Goal: Navigation & Orientation: Go to known website

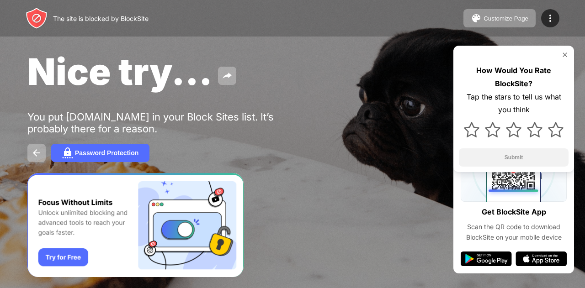
scroll to position [664, 0]
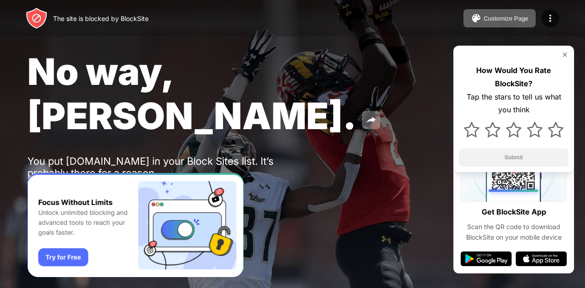
scroll to position [664, 0]
